Goal: Task Accomplishment & Management: Complete application form

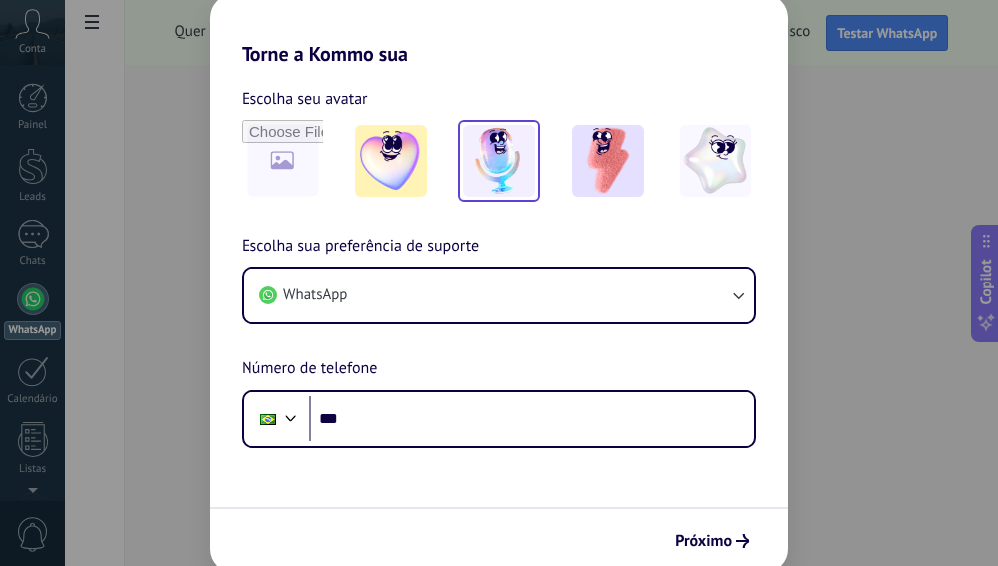
click at [476, 165] on img at bounding box center [499, 161] width 72 height 72
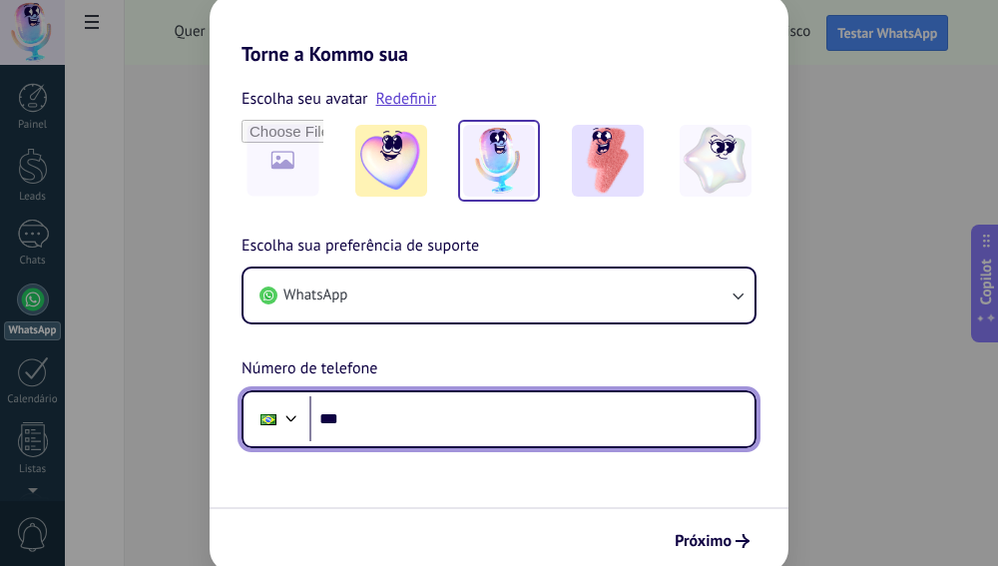
click at [443, 401] on input "***" at bounding box center [531, 419] width 445 height 46
type input "**********"
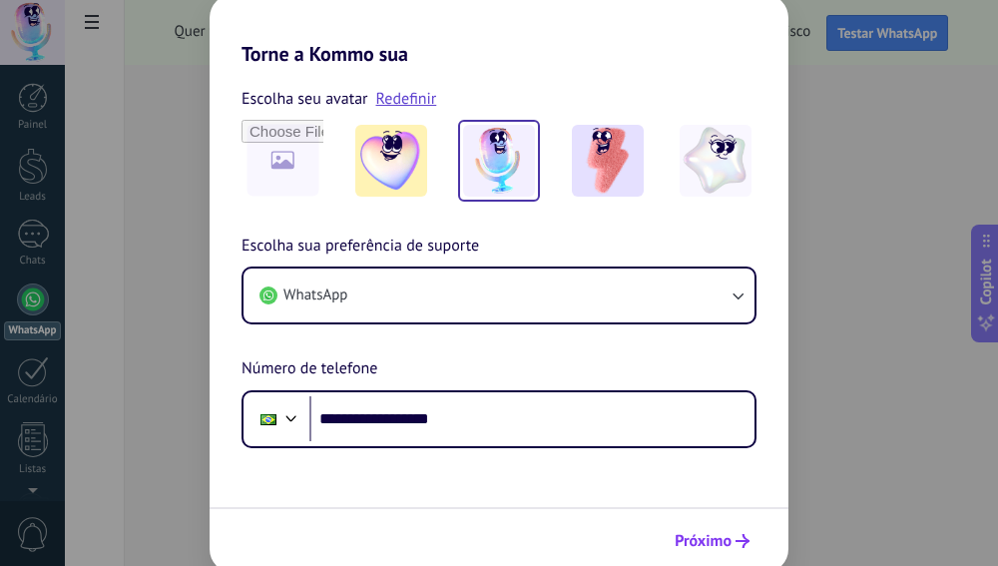
click at [716, 537] on span "Próximo" at bounding box center [703, 541] width 57 height 14
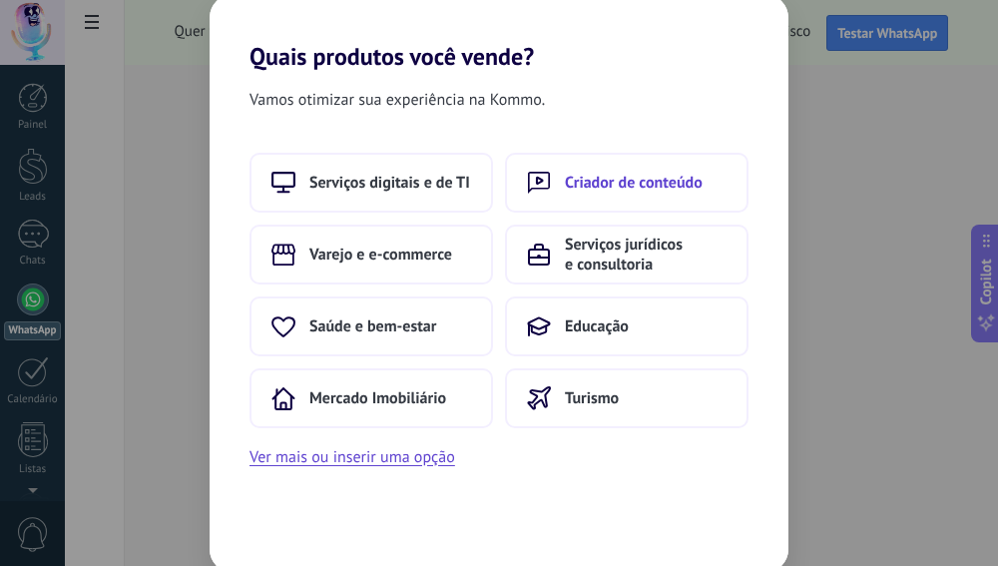
click at [626, 200] on button "Criador de conteúdo" at bounding box center [627, 183] width 244 height 60
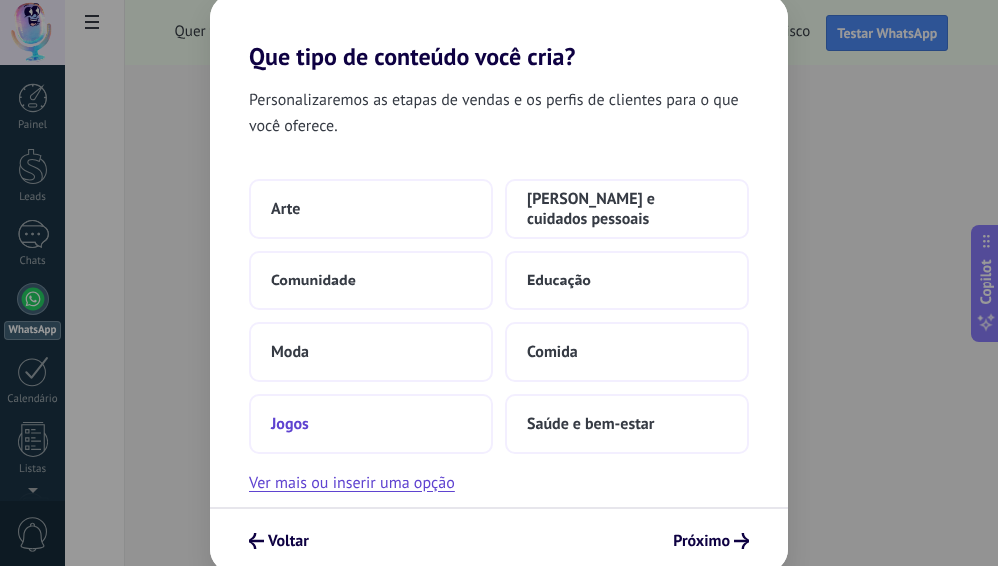
click at [346, 423] on button "Jogos" at bounding box center [372, 424] width 244 height 60
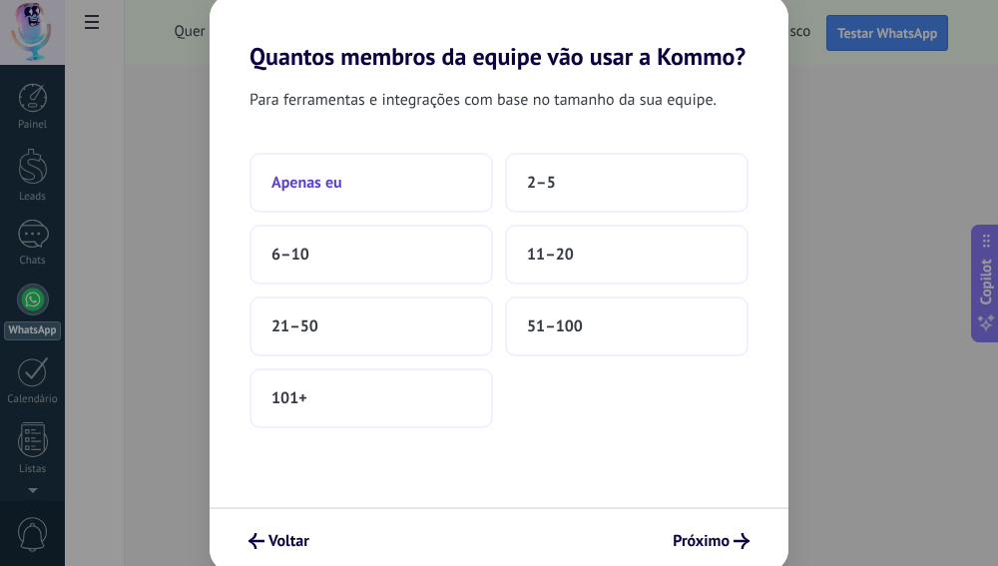
click at [382, 179] on button "Apenas eu" at bounding box center [372, 183] width 244 height 60
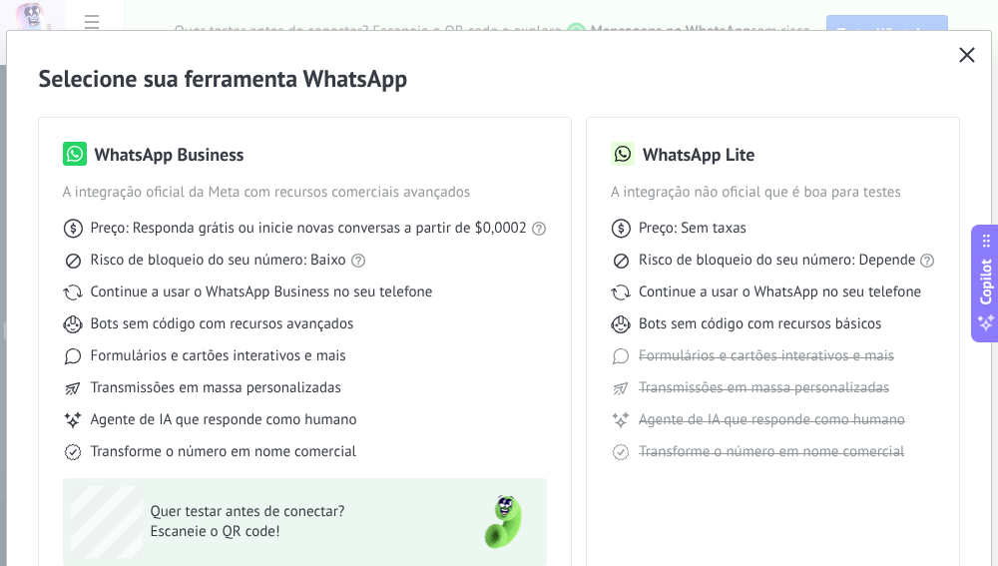
click at [959, 55] on icon "button" at bounding box center [967, 55] width 16 height 16
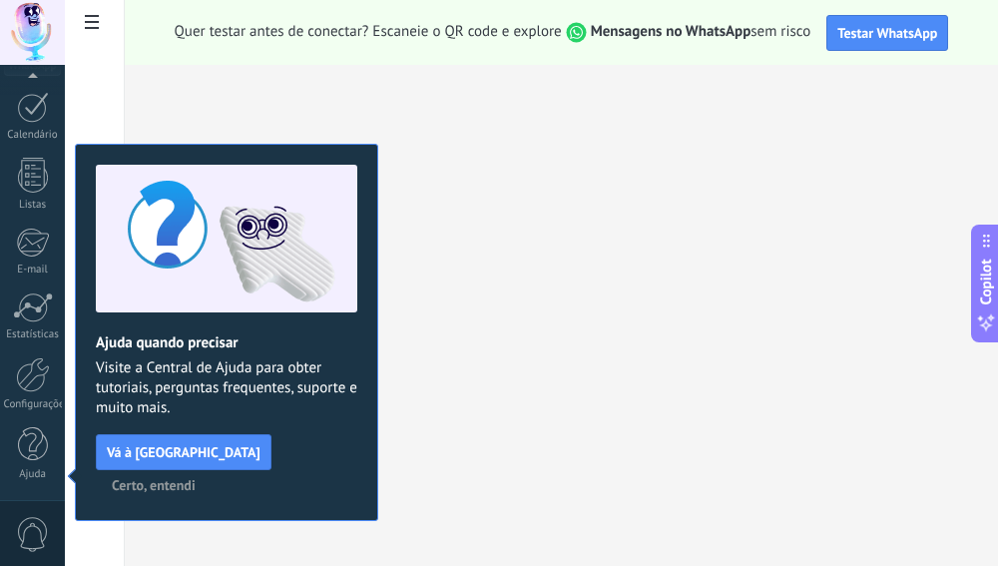
click at [196, 478] on span "Certo, entendi" at bounding box center [154, 485] width 84 height 14
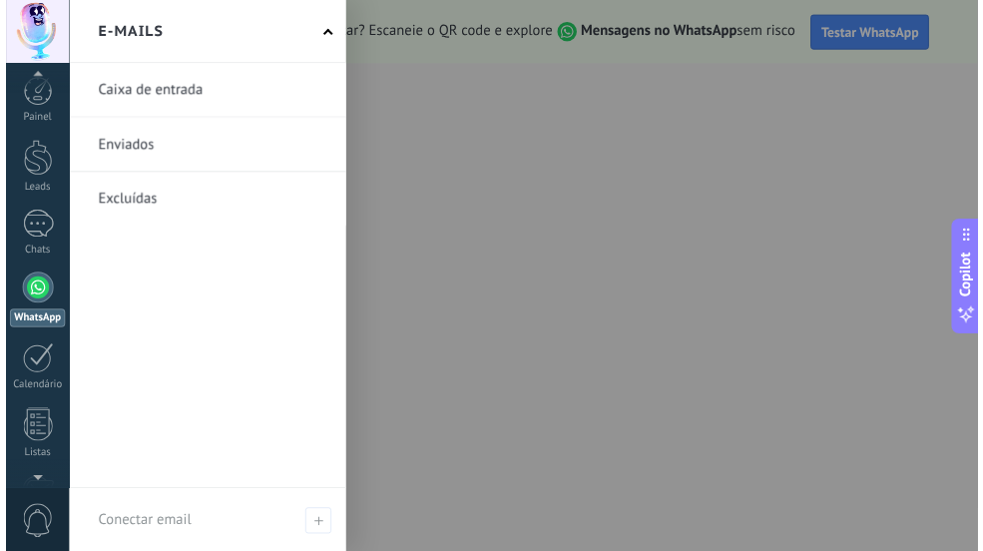
scroll to position [0, 0]
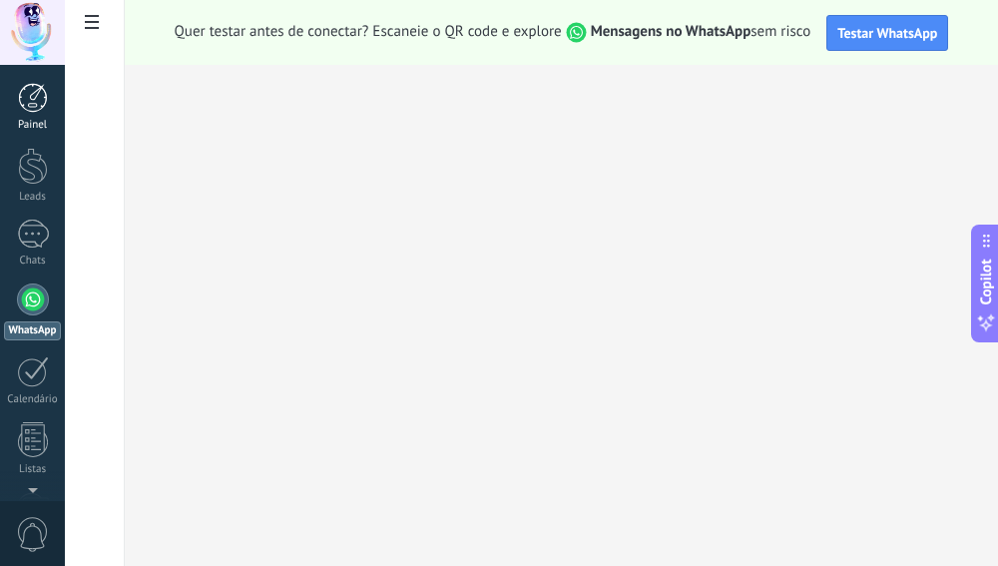
click at [38, 102] on div at bounding box center [33, 98] width 30 height 30
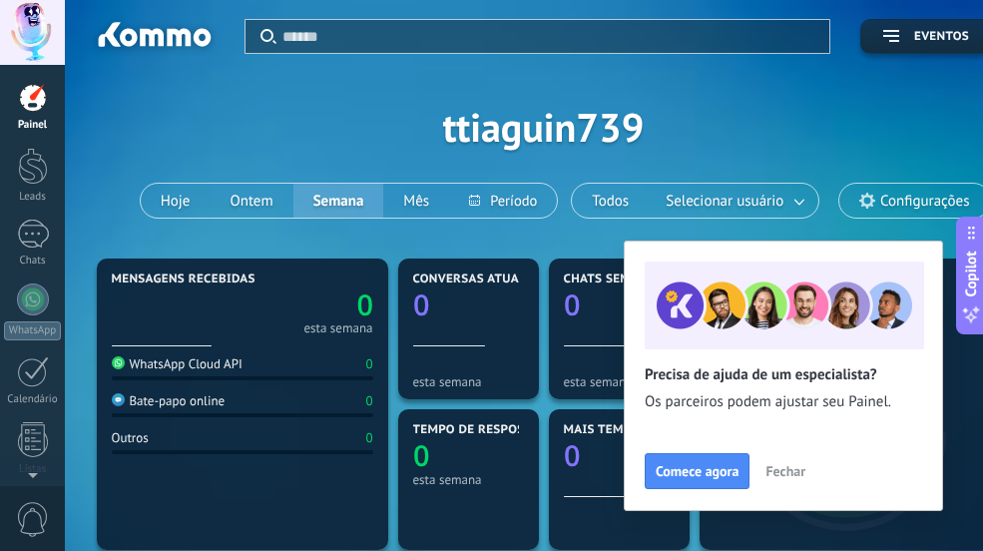
click at [776, 471] on span "Fechar" at bounding box center [786, 471] width 40 height 14
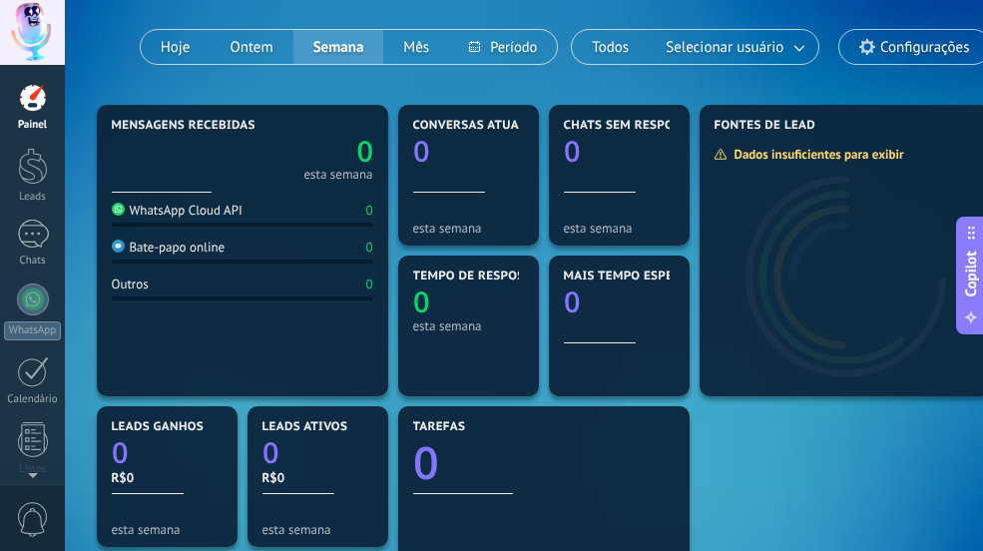
scroll to position [200, 0]
